Goal: Task Accomplishment & Management: Complete application form

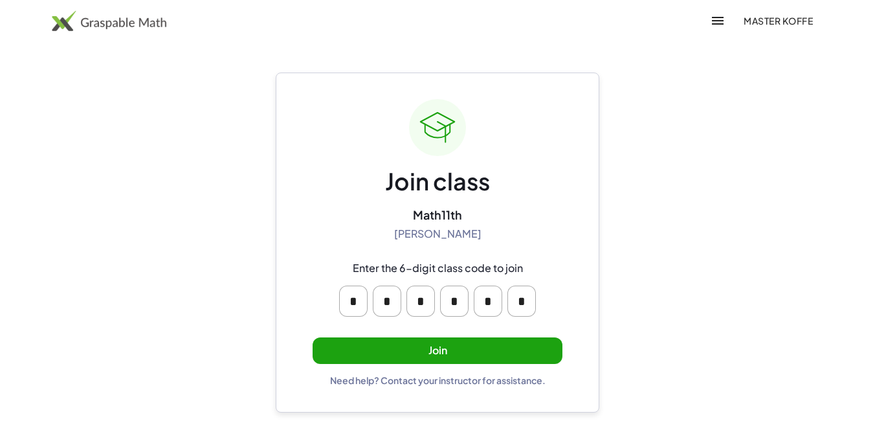
click at [480, 344] on button "Join" at bounding box center [438, 350] width 250 height 27
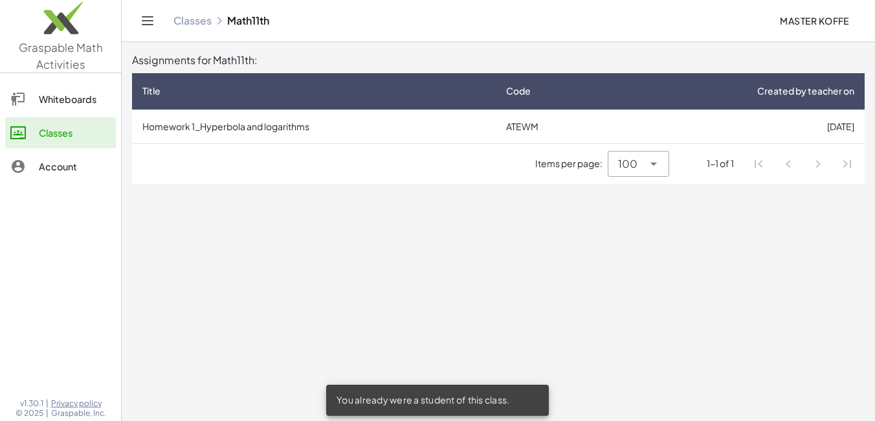
click at [527, 171] on div "Items per page: 100 *** 1-1 of 1" at bounding box center [498, 164] width 732 height 40
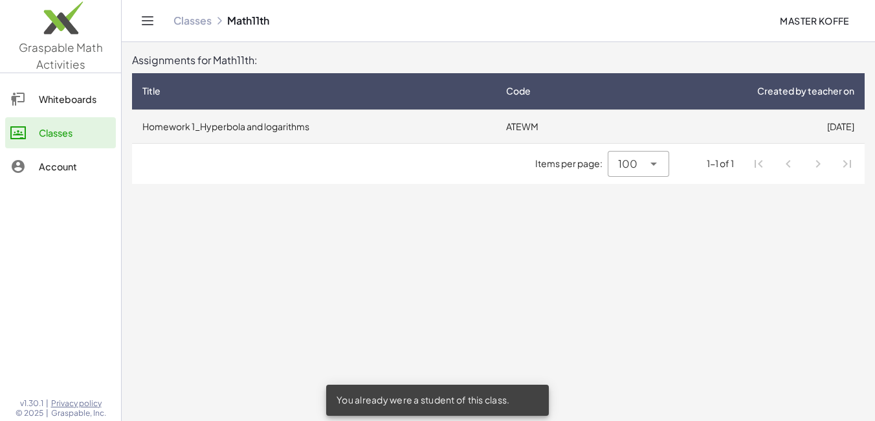
click at [373, 123] on td "Homework 1_Hyperbola and logarithms" at bounding box center [314, 126] width 364 height 34
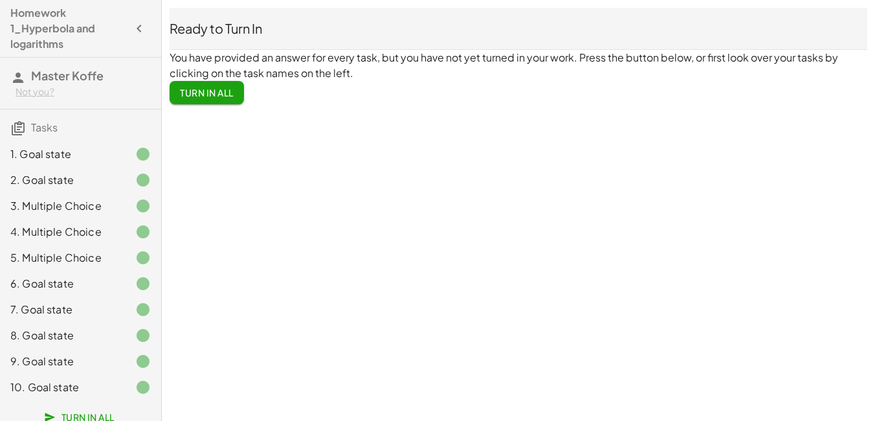
scroll to position [8, 0]
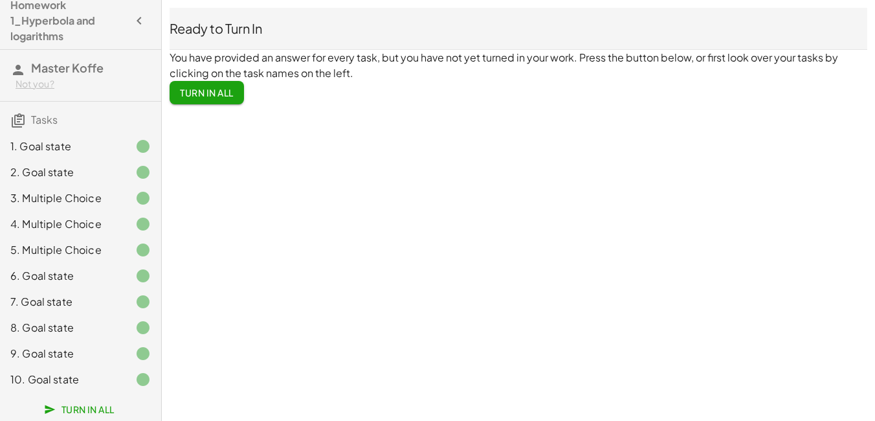
click at [96, 412] on span "Turn In All" at bounding box center [81, 409] width 68 height 12
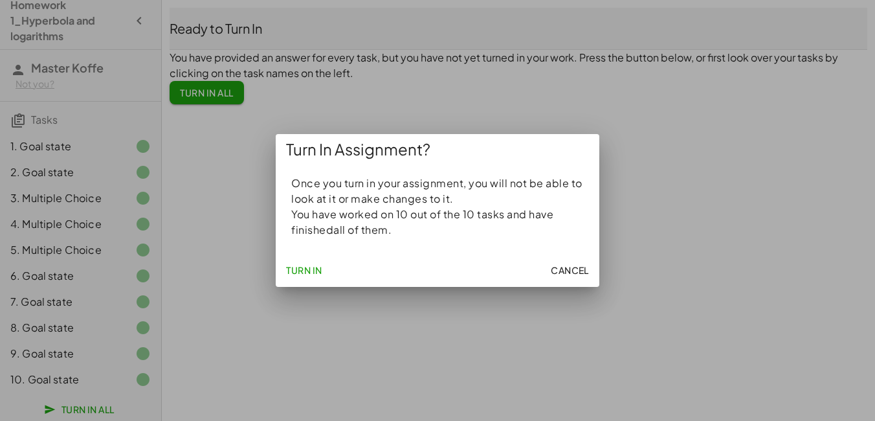
click at [318, 269] on span "Turn In" at bounding box center [304, 270] width 36 height 12
